Goal: Contribute content

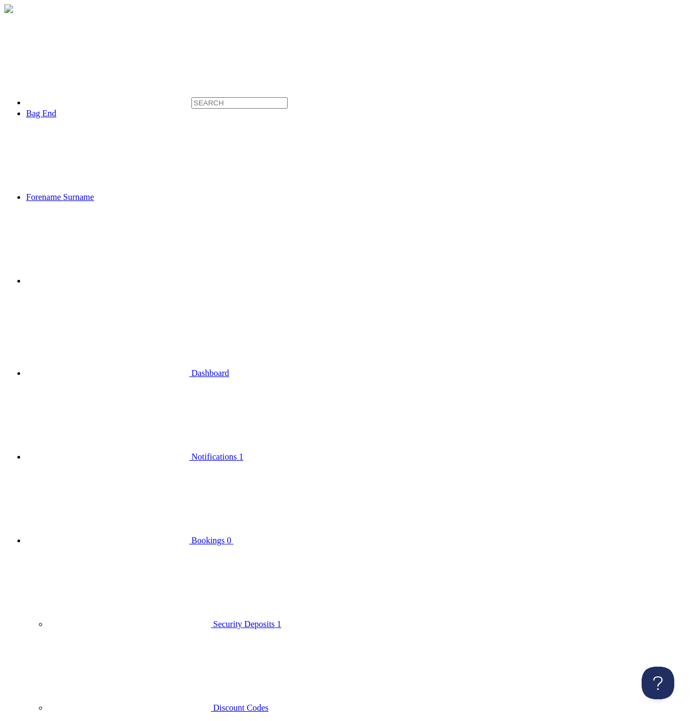
type input "Hello"
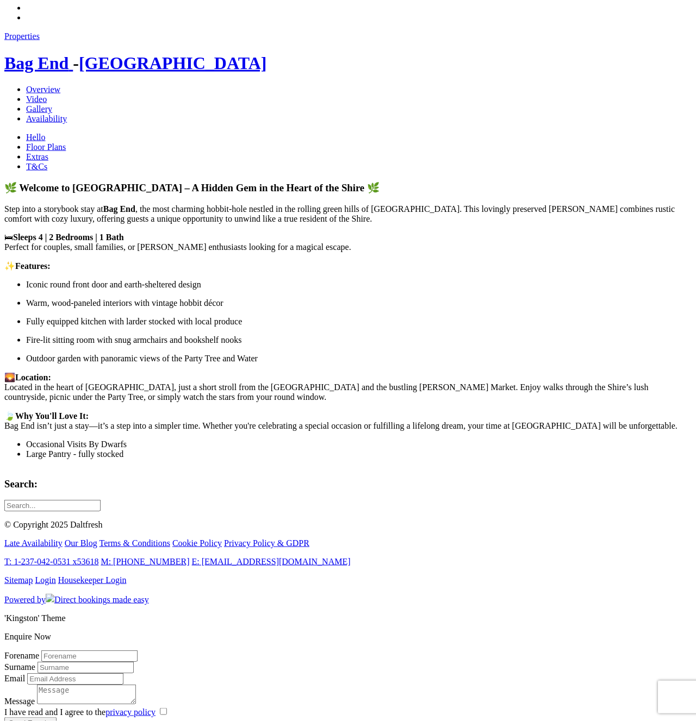
scroll to position [522, 0]
